Goal: Information Seeking & Learning: Learn about a topic

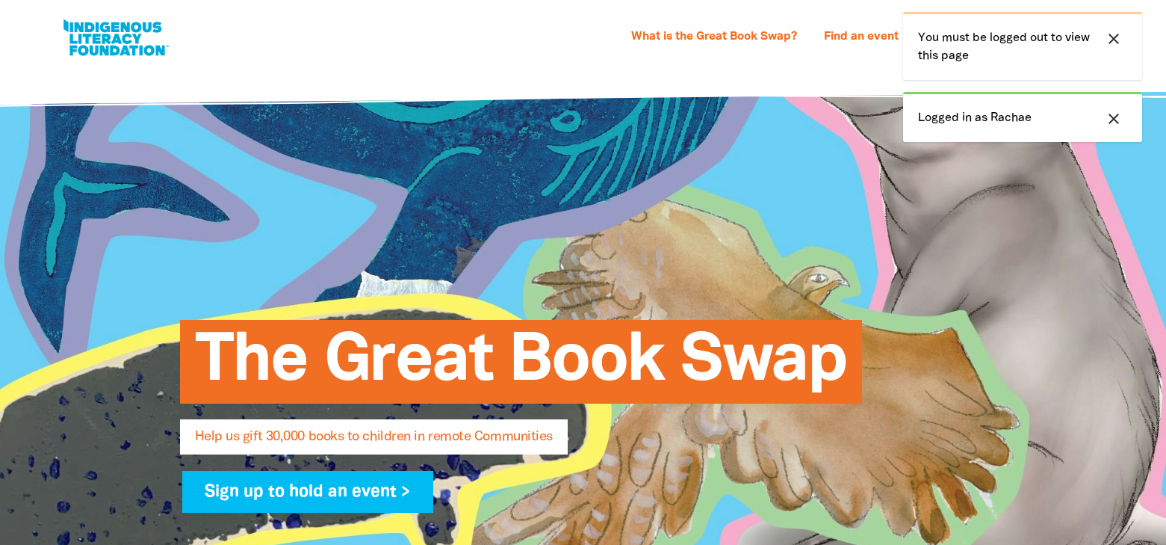
select select "AU"
click at [1115, 37] on icon "close" at bounding box center [1114, 39] width 18 height 18
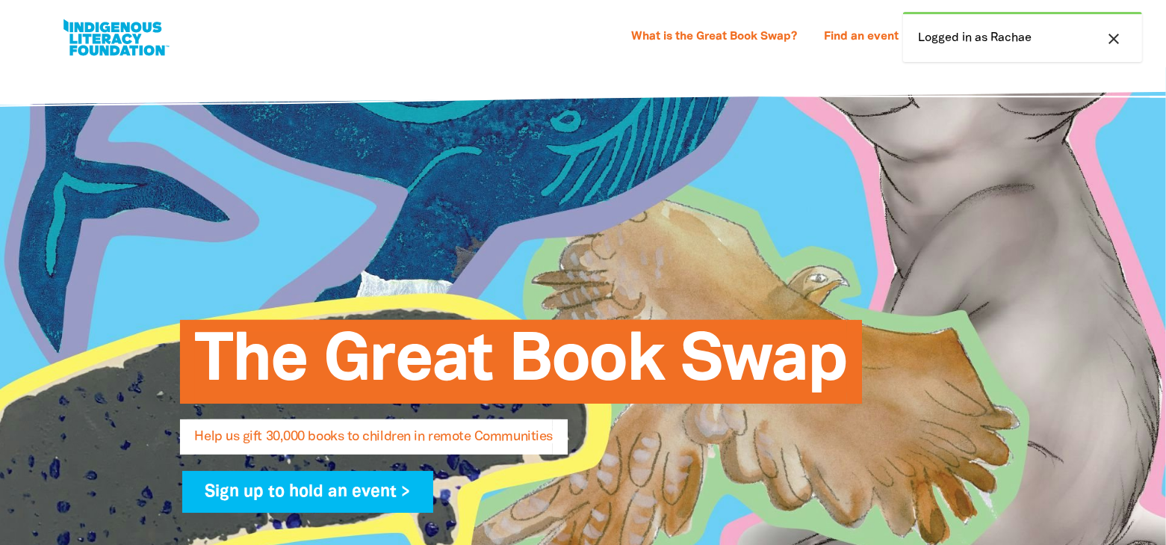
click at [1118, 122] on div at bounding box center [583, 408] width 1166 height 682
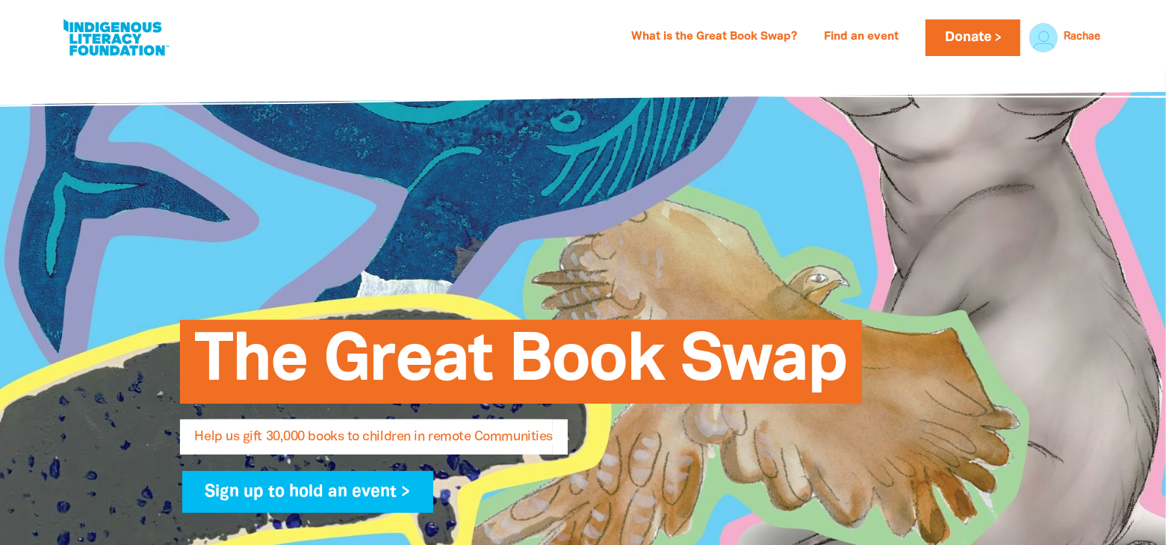
click at [873, 38] on link "Find an event" at bounding box center [861, 37] width 93 height 24
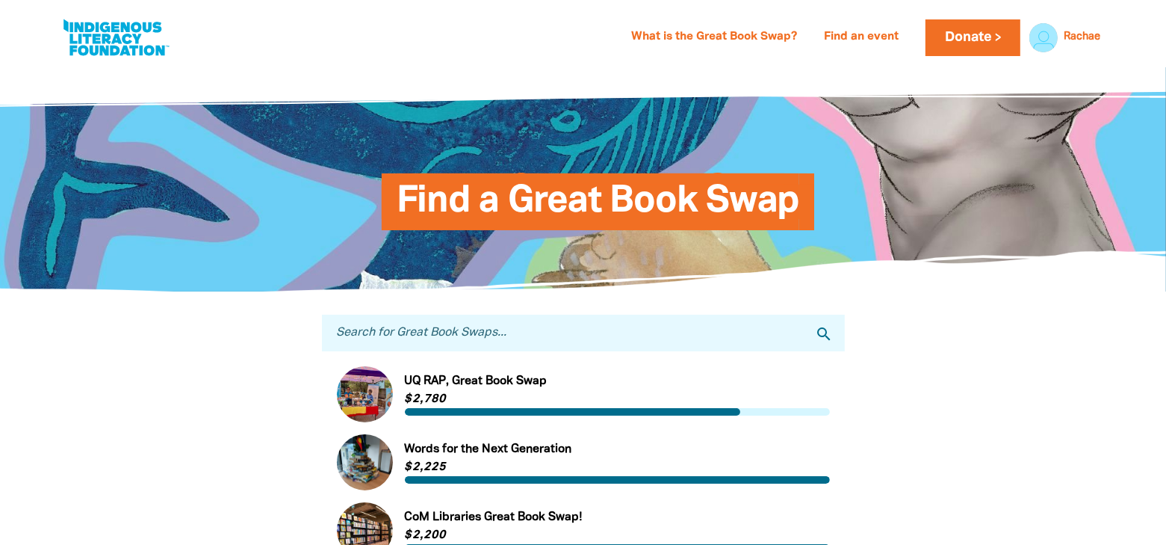
click at [499, 321] on input "Search for Great Book Swaps..." at bounding box center [583, 333] width 523 height 37
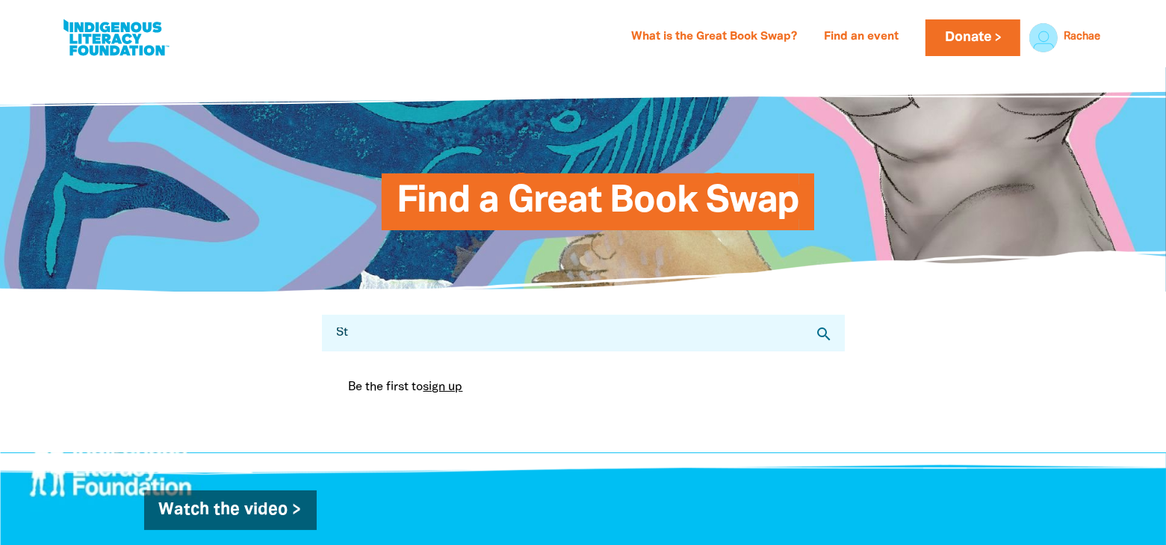
type input "S"
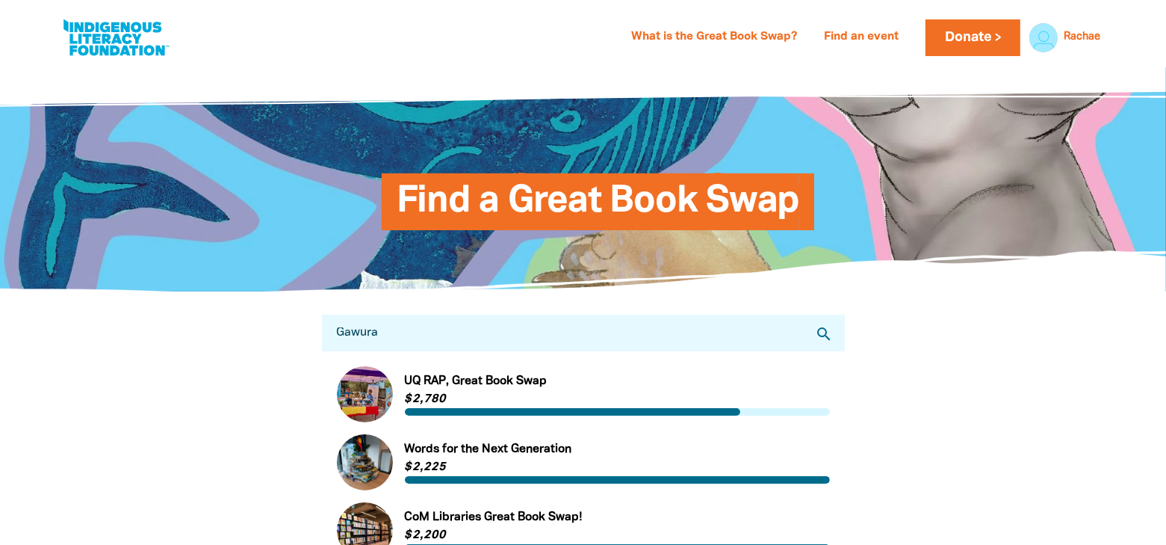
type input "Gawura"
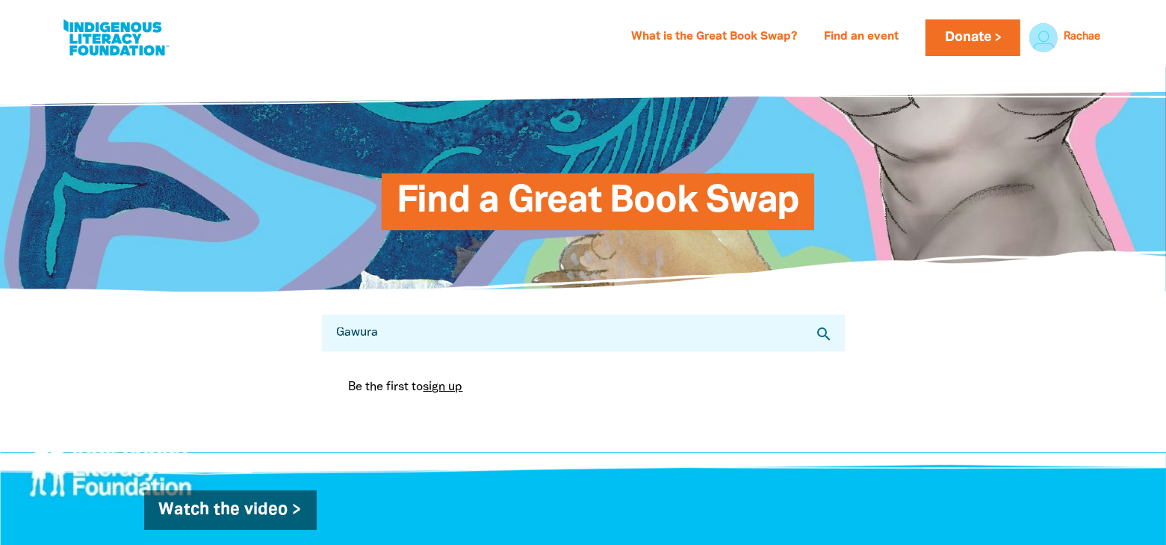
click at [740, 220] on span "Find a Great Book Swap" at bounding box center [598, 208] width 403 height 46
click at [1001, 44] on link "Donate" at bounding box center [973, 37] width 94 height 37
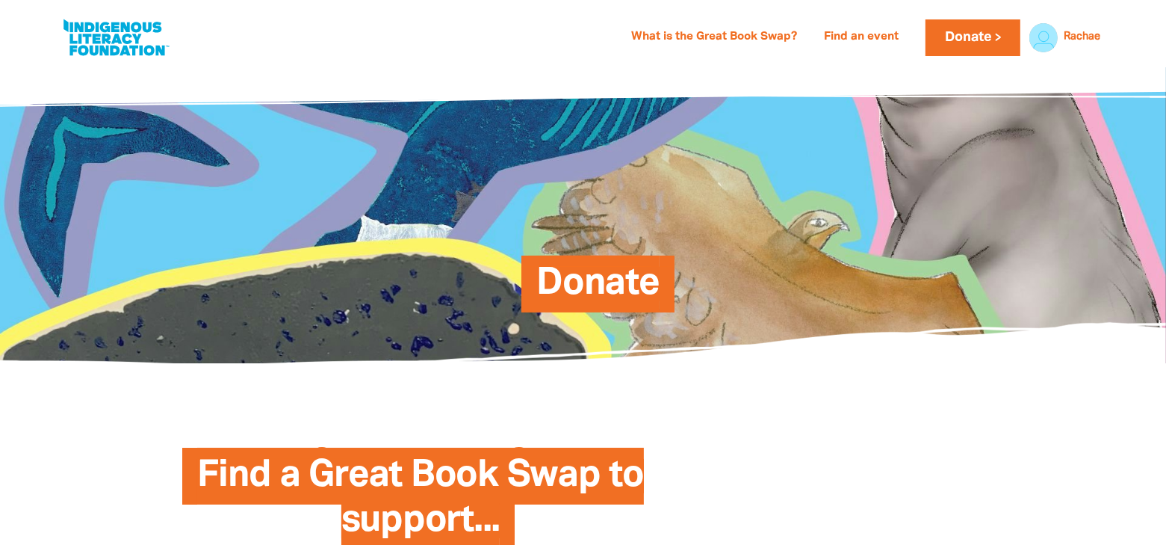
scroll to position [224, 0]
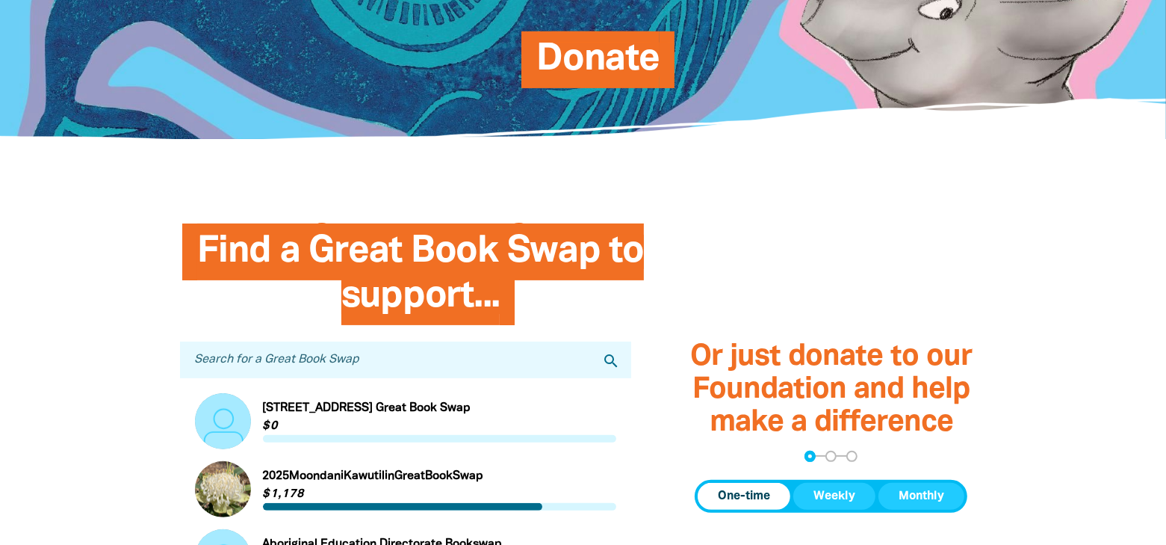
click at [451, 350] on input "Search for a Great Book Swap" at bounding box center [406, 359] width 452 height 37
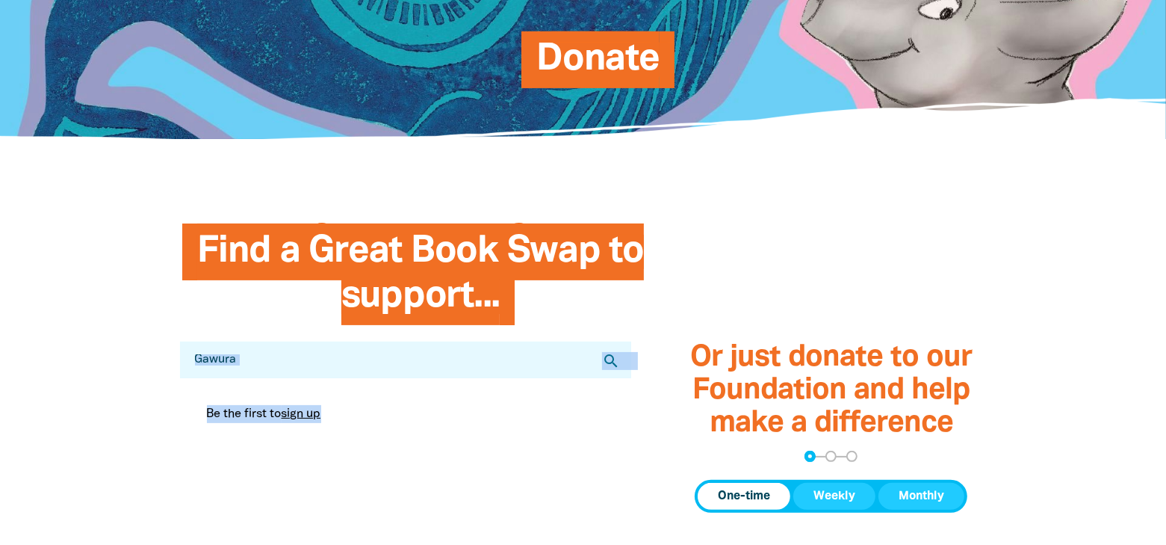
drag, startPoint x: 383, startPoint y: 381, endPoint x: 186, endPoint y: 366, distance: 197.1
click at [195, 366] on div "Search for a Great Book Swap Gawura search Be the first to sign up You are curr…" at bounding box center [406, 387] width 422 height 93
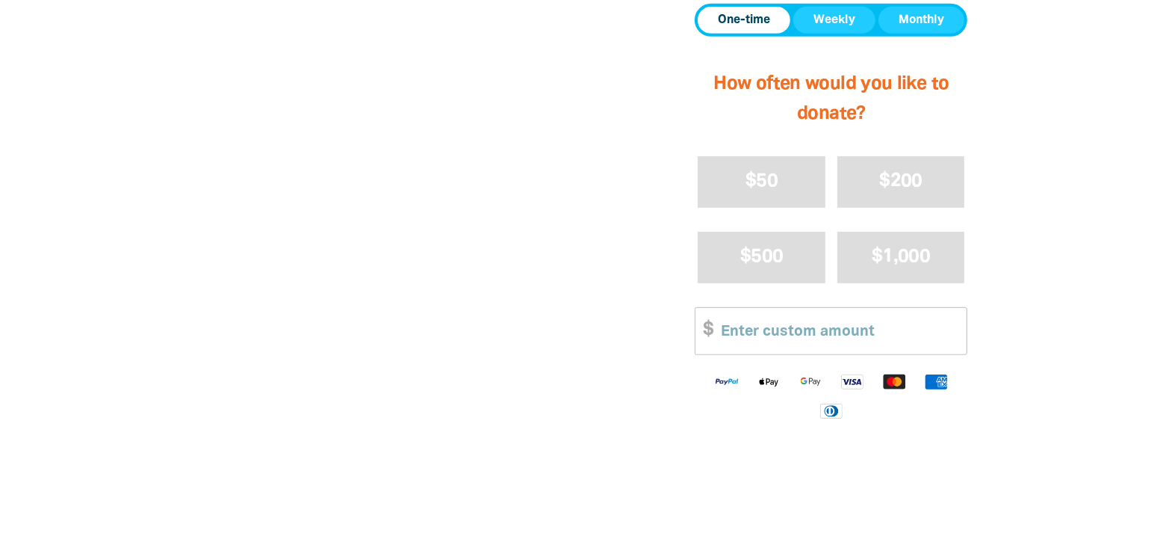
scroll to position [252, 0]
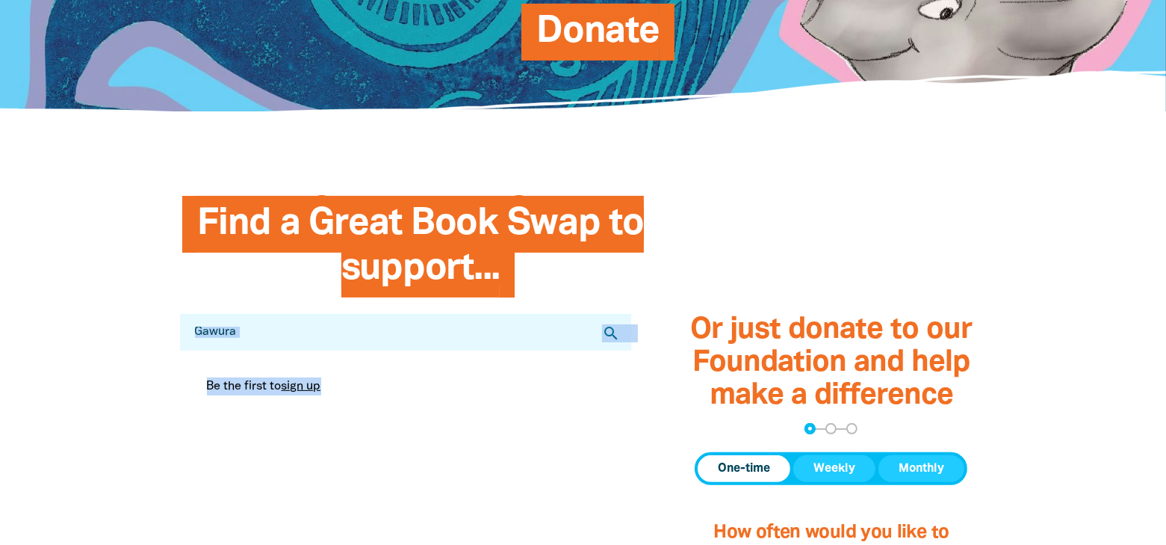
click at [288, 346] on input "Gawura" at bounding box center [406, 332] width 452 height 37
drag, startPoint x: 269, startPoint y: 330, endPoint x: 172, endPoint y: 331, distance: 97.1
type input "[GEOGRAPHIC_DATA]"
click at [610, 336] on icon "search" at bounding box center [611, 333] width 18 height 18
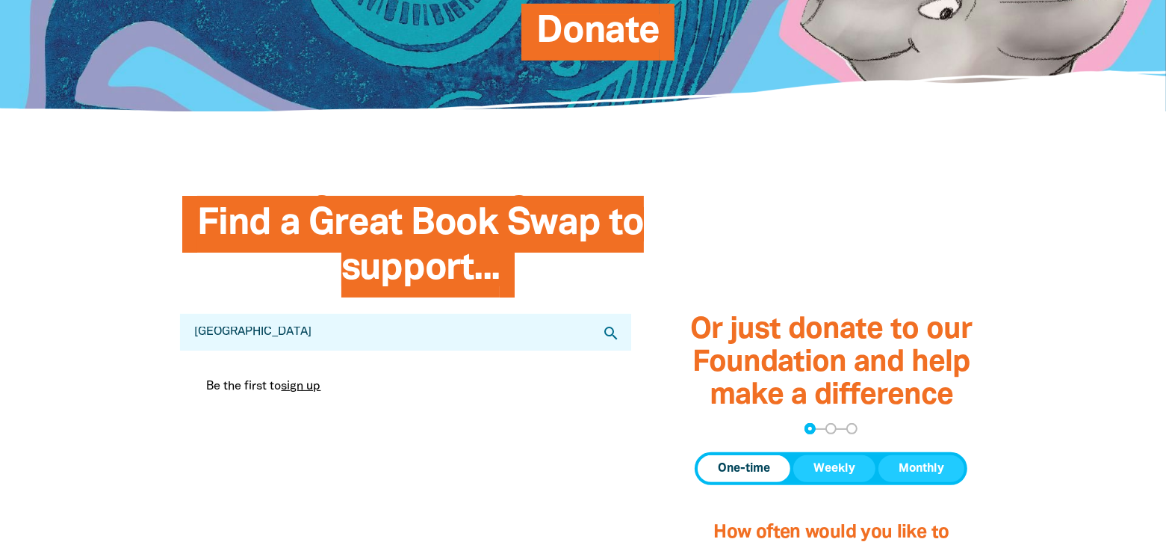
click at [450, 331] on input "[GEOGRAPHIC_DATA]" at bounding box center [406, 332] width 452 height 37
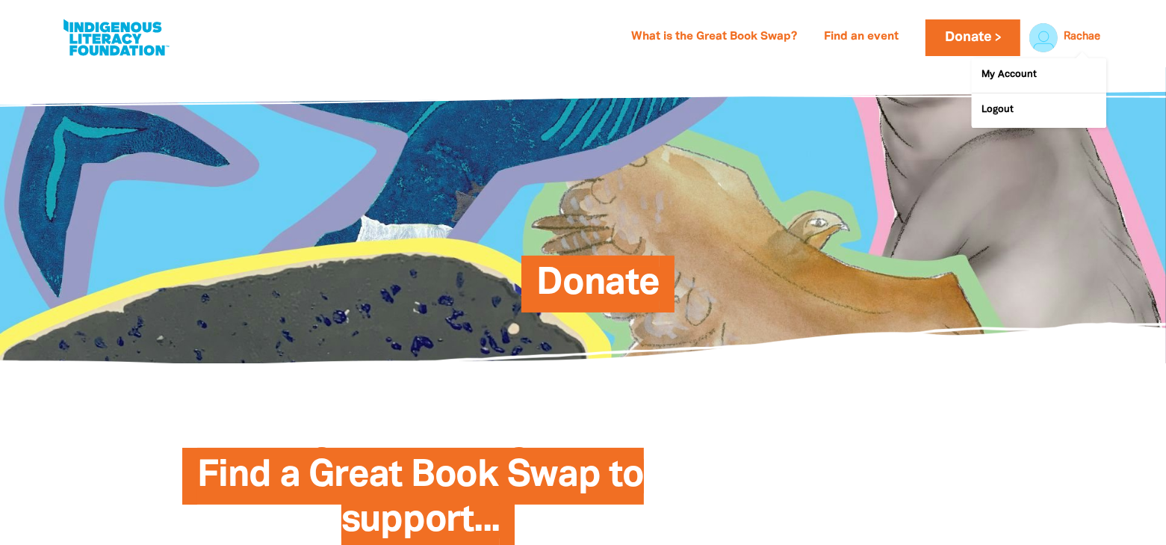
click at [1086, 37] on link "Rachae" at bounding box center [1082, 37] width 37 height 10
click at [1032, 75] on link "My Account" at bounding box center [1039, 75] width 134 height 34
select select "AU"
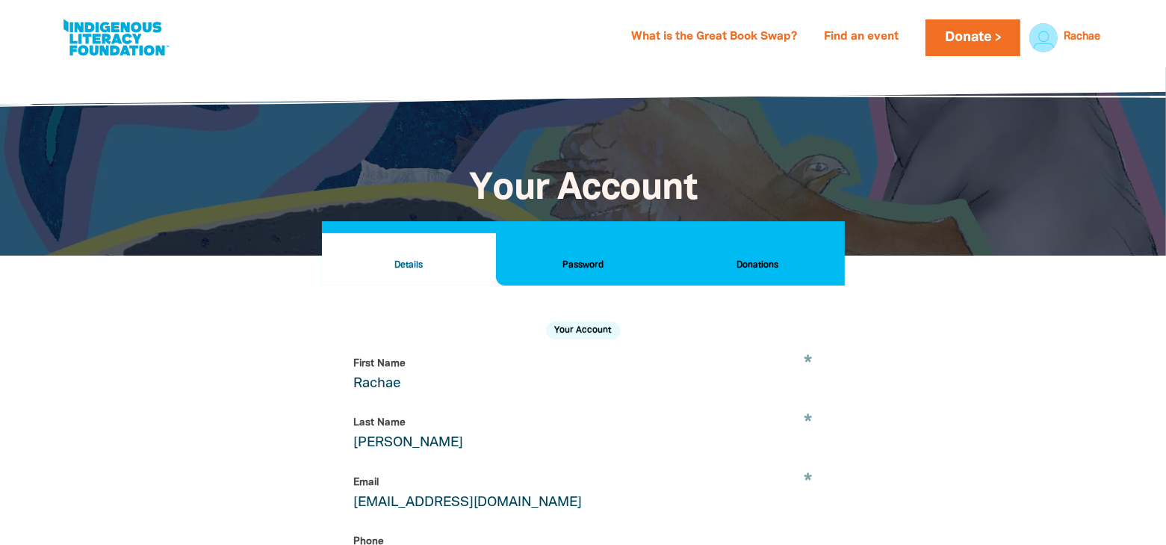
click at [578, 260] on h2 "Password" at bounding box center [583, 265] width 150 height 16
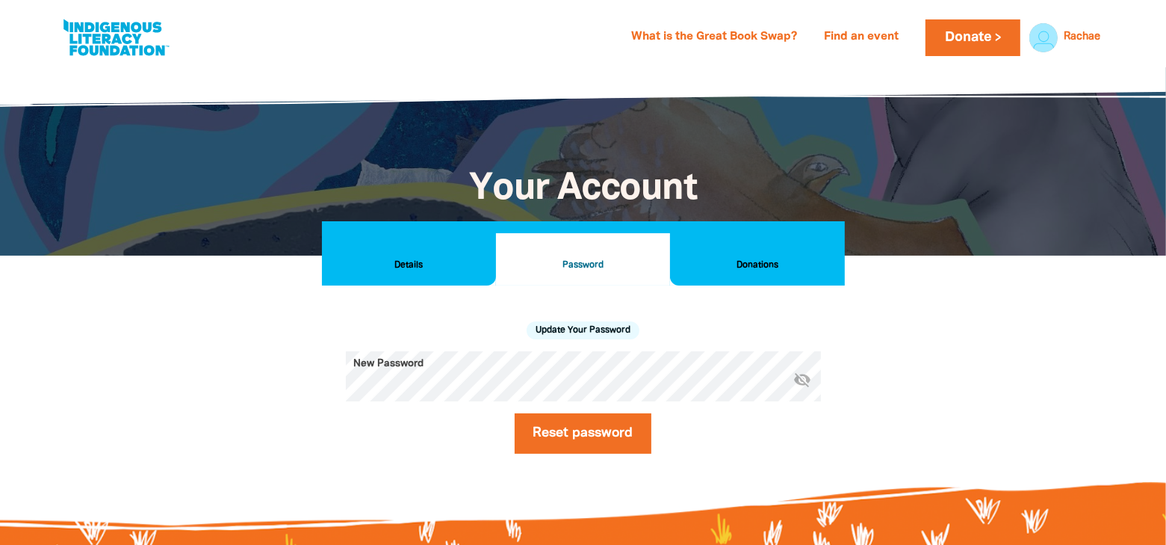
click at [763, 268] on h2 "Donations" at bounding box center [757, 265] width 150 height 16
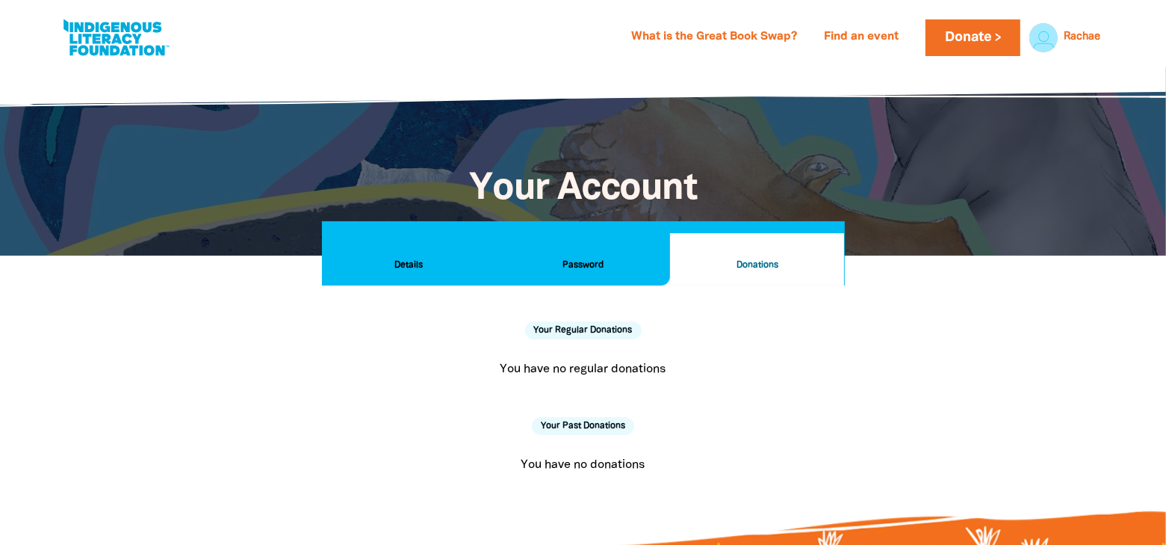
click at [737, 38] on link "What is the Great Book Swap?" at bounding box center [714, 37] width 184 height 24
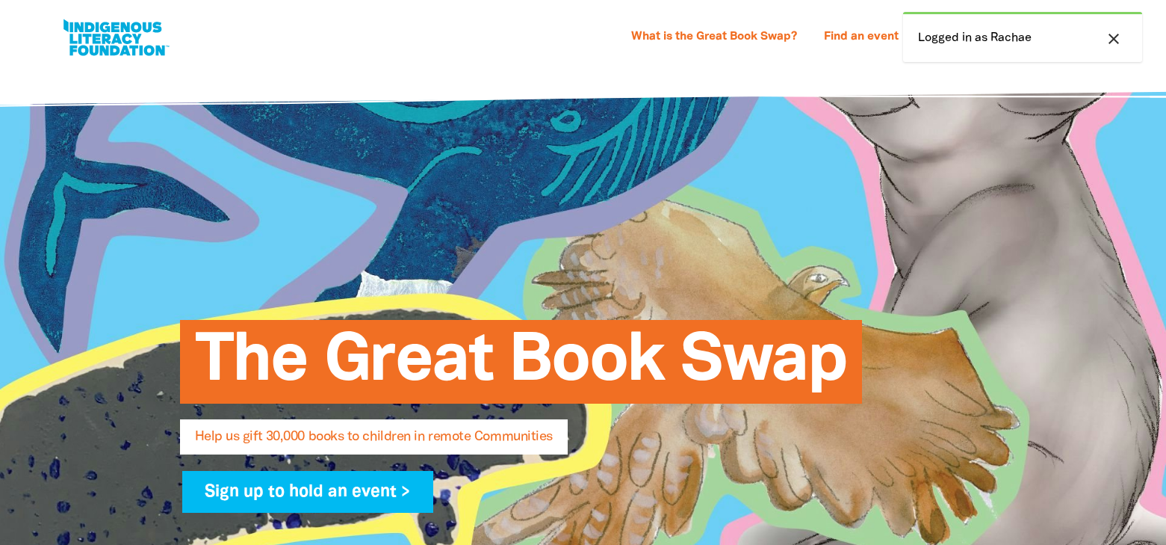
select select "AU"
click at [861, 40] on link "Find an event" at bounding box center [861, 37] width 93 height 24
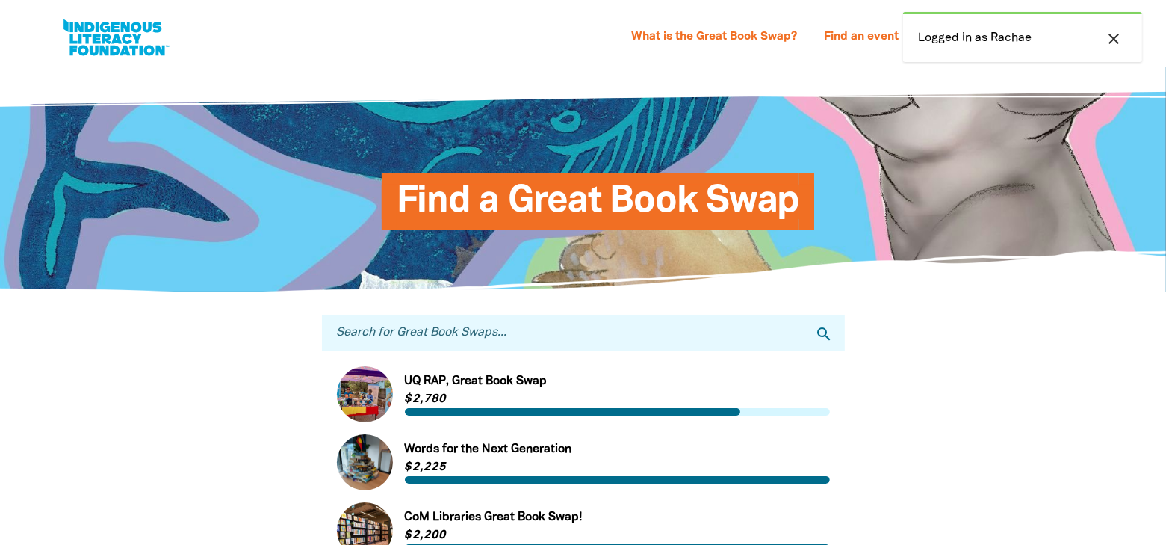
click at [1106, 38] on icon "close" at bounding box center [1114, 39] width 18 height 18
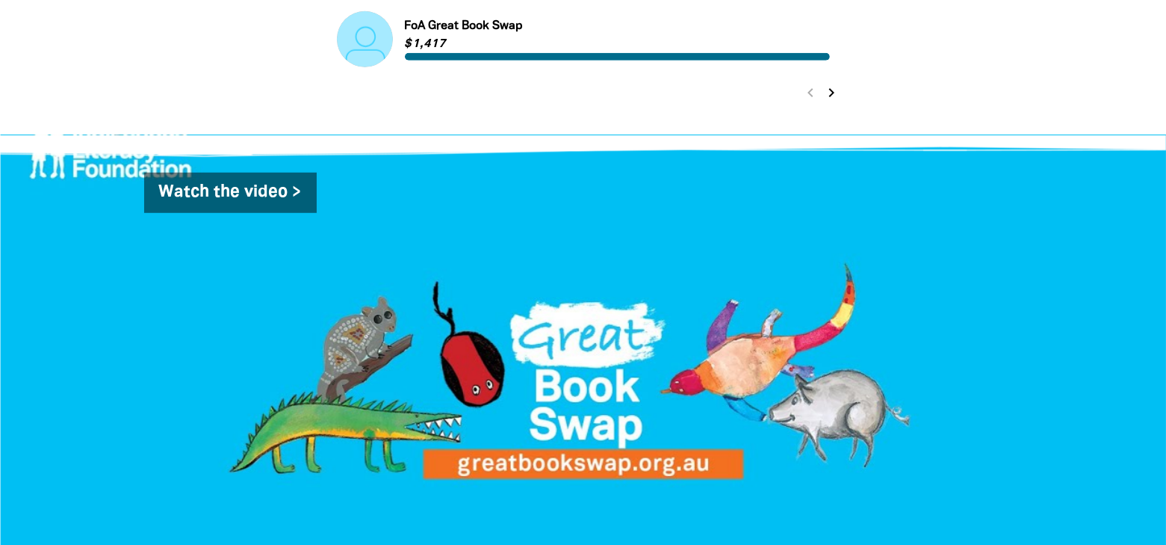
scroll to position [971, 0]
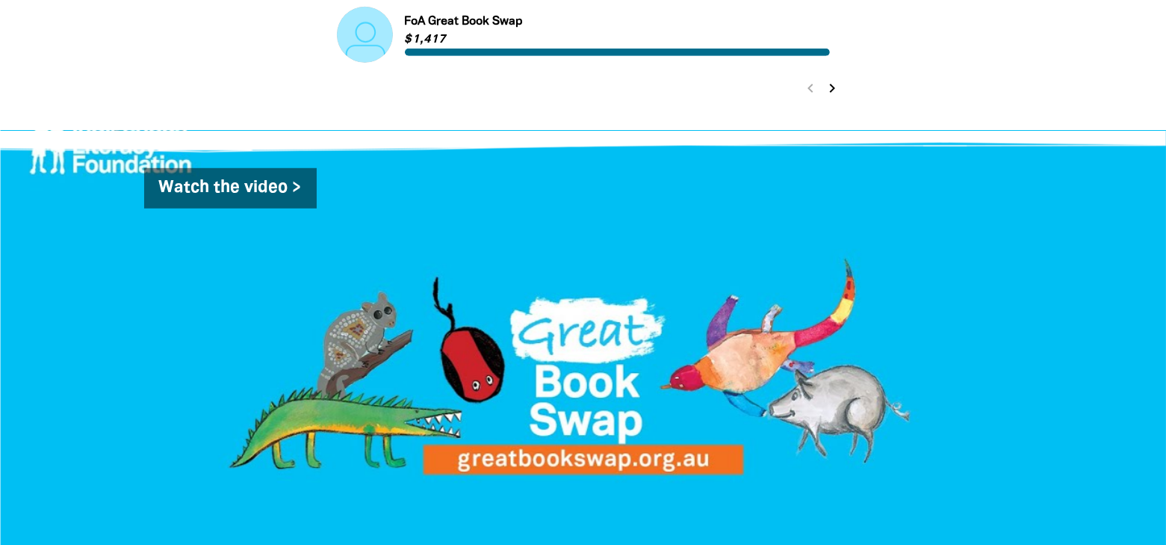
click at [832, 92] on icon "chevron_right" at bounding box center [832, 88] width 18 height 18
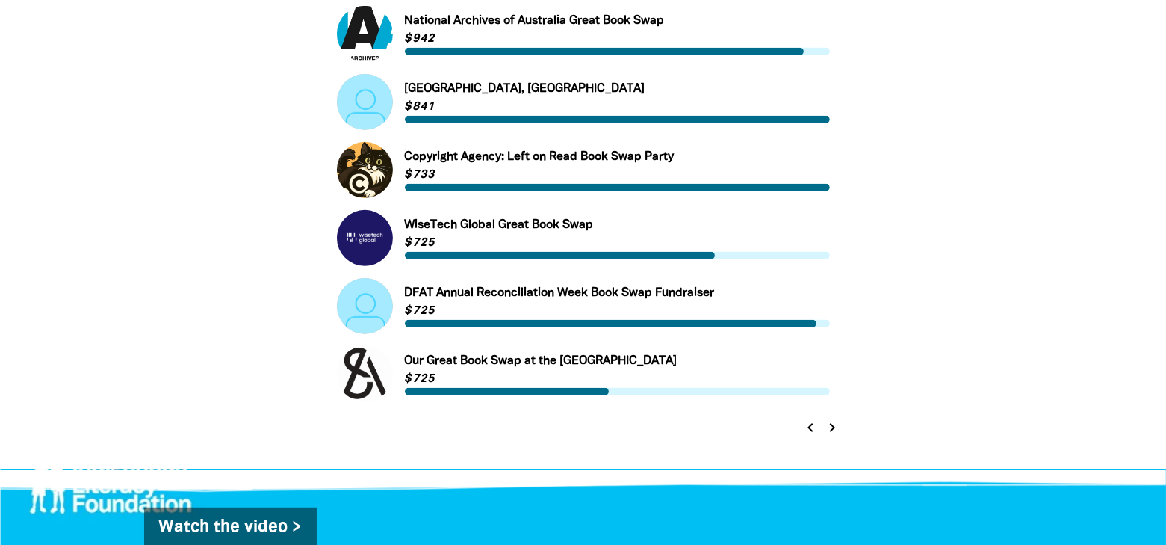
scroll to position [651, 0]
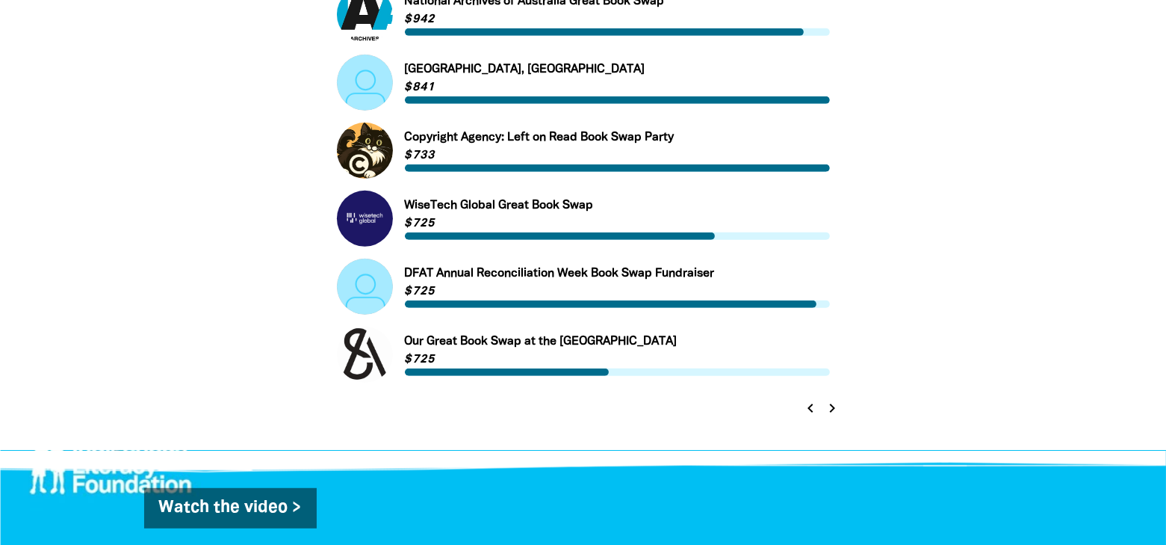
click at [829, 412] on icon "chevron_right" at bounding box center [832, 408] width 18 height 18
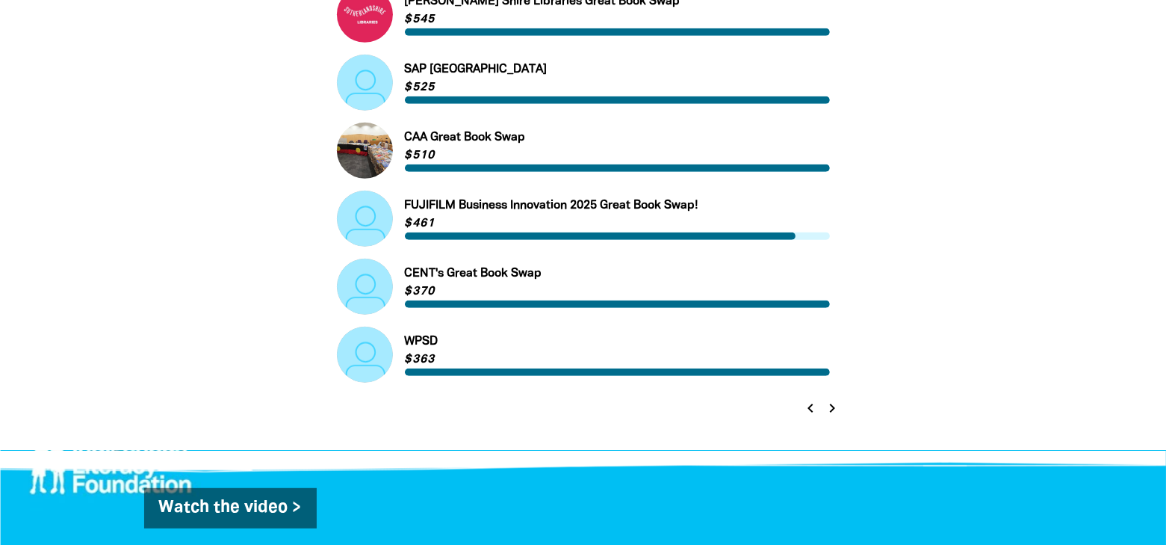
click at [832, 409] on icon "chevron_right" at bounding box center [832, 408] width 18 height 18
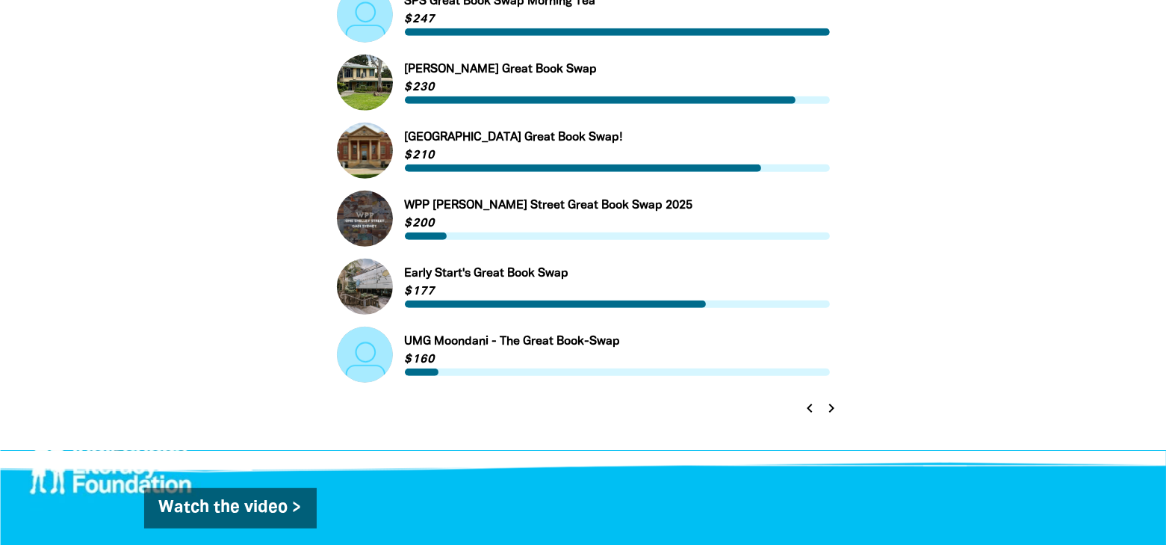
click at [808, 417] on icon "chevron_left" at bounding box center [810, 408] width 18 height 18
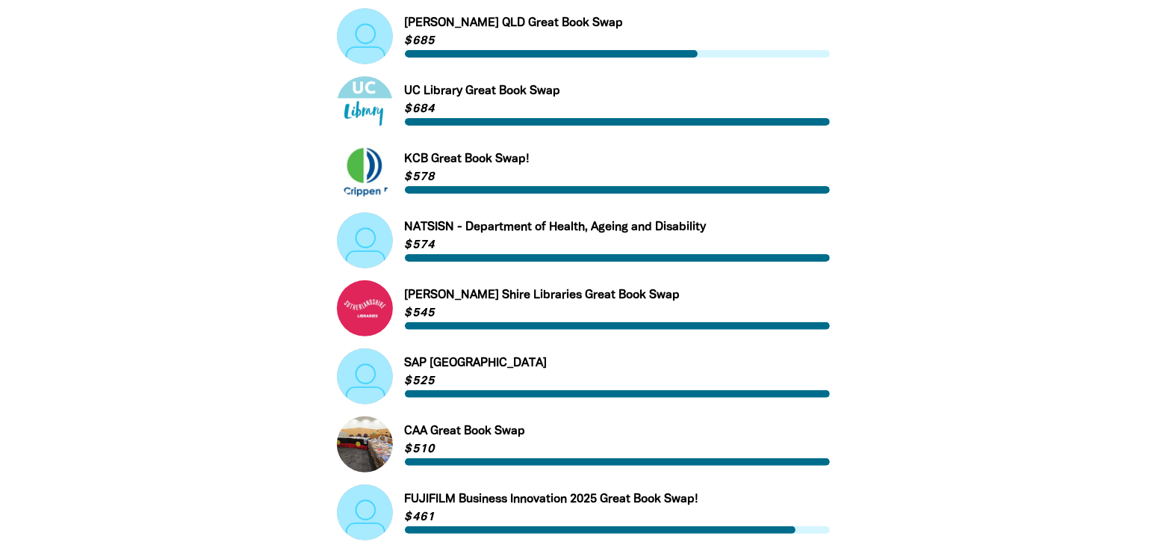
scroll to position [353, 0]
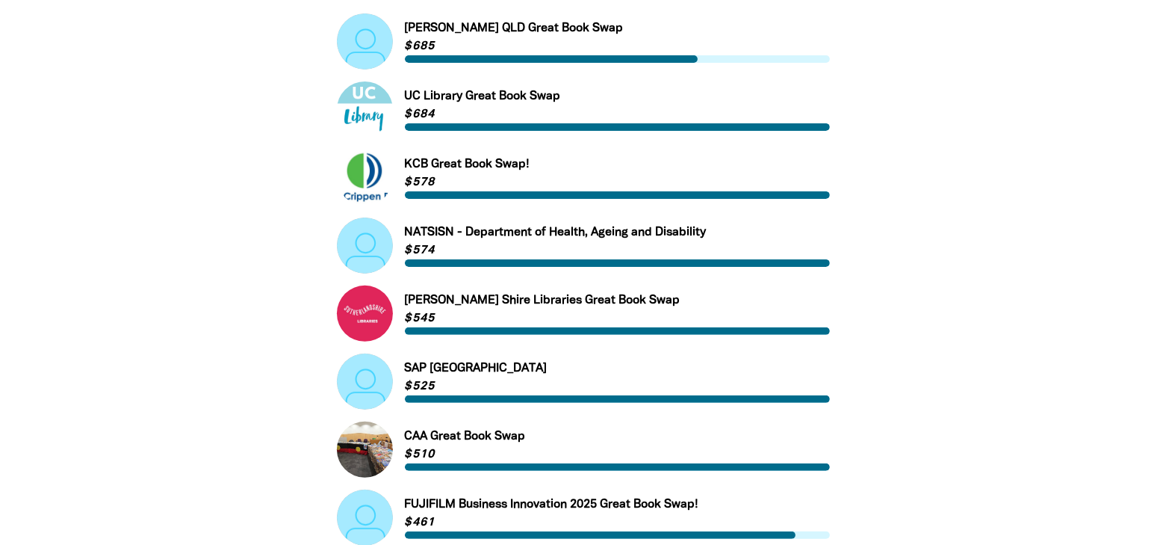
click at [539, 308] on link "Link to Sutherland Shire Libraries Great Book Swap" at bounding box center [583, 313] width 493 height 56
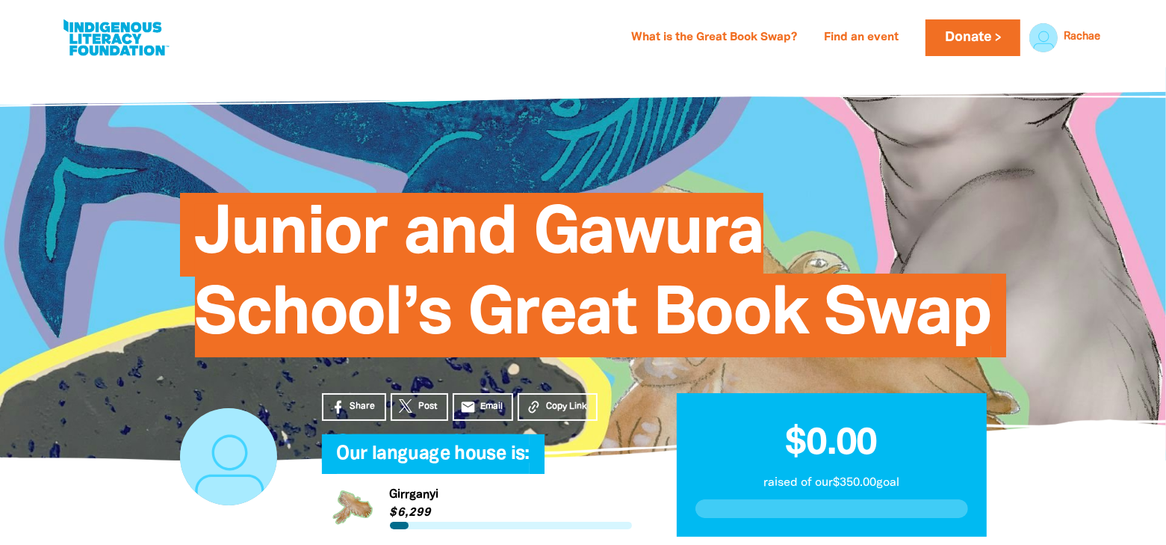
click at [576, 414] on button "Copy Link" at bounding box center [558, 407] width 80 height 28
